Goal: Information Seeking & Learning: Learn about a topic

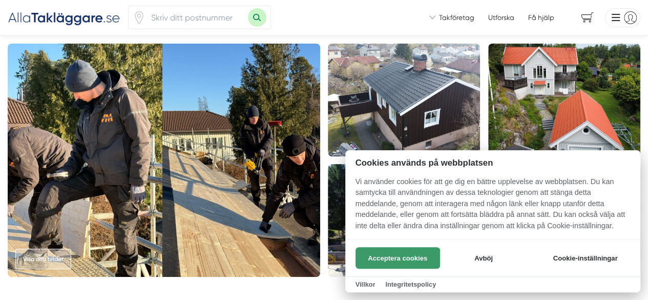
click at [404, 257] on button "Acceptera cookies" at bounding box center [397, 258] width 84 height 22
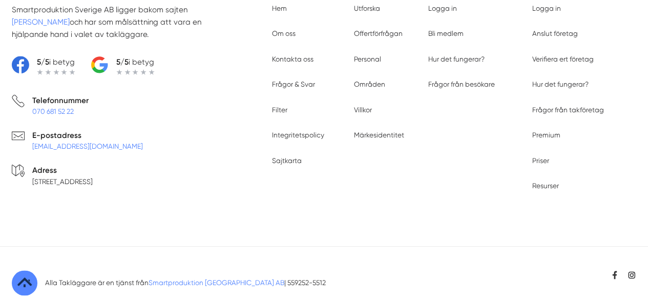
scroll to position [2630, 0]
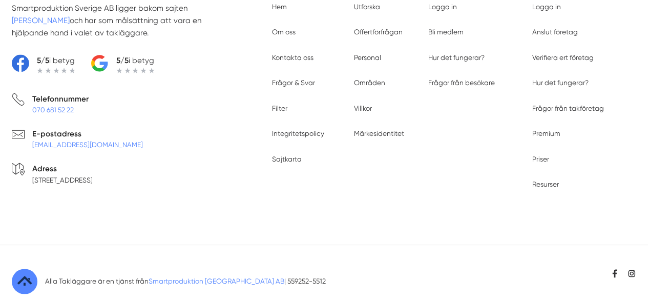
click at [295, 27] on li "Om oss" at bounding box center [305, 32] width 67 height 10
click at [290, 28] on link "Om oss" at bounding box center [284, 32] width 24 height 8
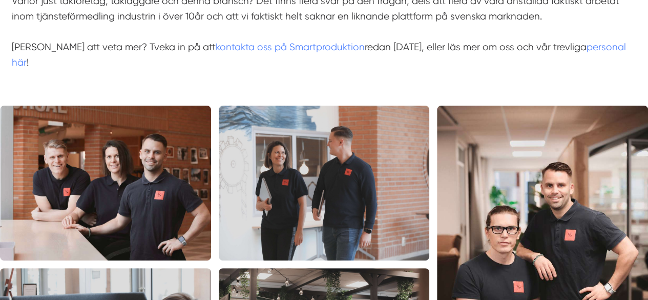
scroll to position [358, 0]
